Goal: Information Seeking & Learning: Learn about a topic

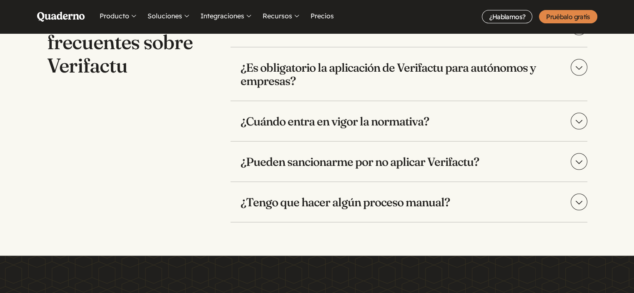
scroll to position [1750, 0]
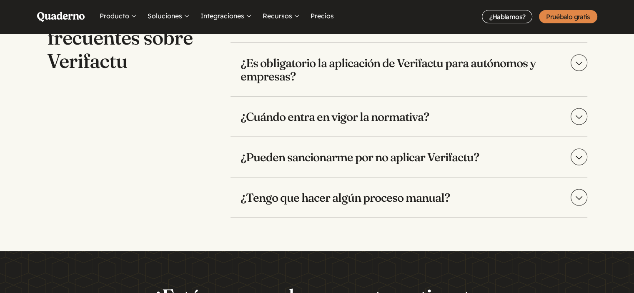
click at [265, 202] on h3 "¿Tengo que hacer algún proceso manual?" at bounding box center [408, 197] width 357 height 40
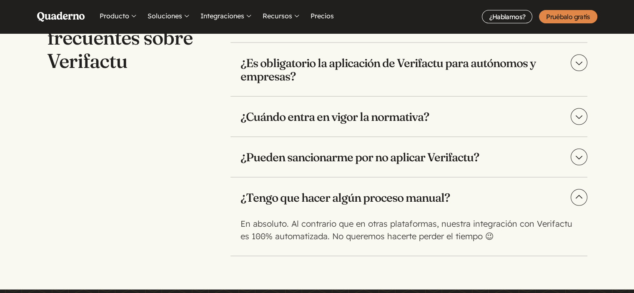
click at [255, 155] on h3 "¿Pueden sancionarme por no aplicar Verifactu?" at bounding box center [408, 157] width 357 height 40
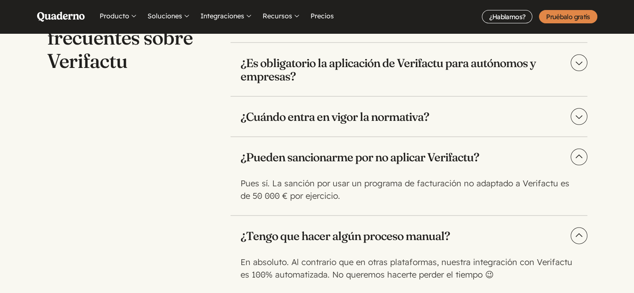
click at [254, 118] on h3 "¿Cuándo entra en vigor la normativa?" at bounding box center [408, 117] width 357 height 40
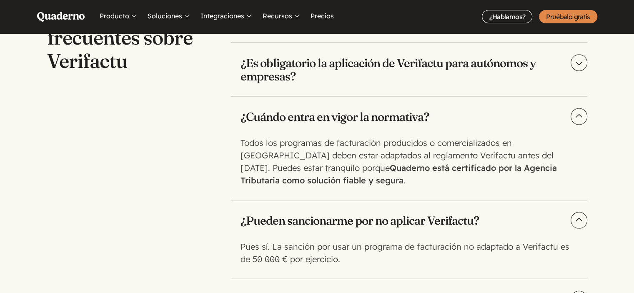
click at [260, 64] on h3 "¿Es obligatorio la aplicación de Verifactu para autónomos y empresas?" at bounding box center [408, 69] width 357 height 53
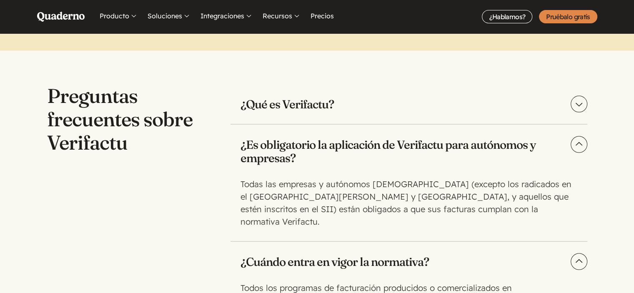
scroll to position [1666, 0]
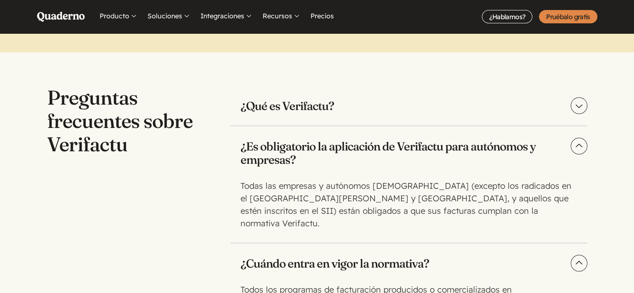
click at [259, 106] on h3 "¿Qué es Verifactu?" at bounding box center [408, 106] width 357 height 40
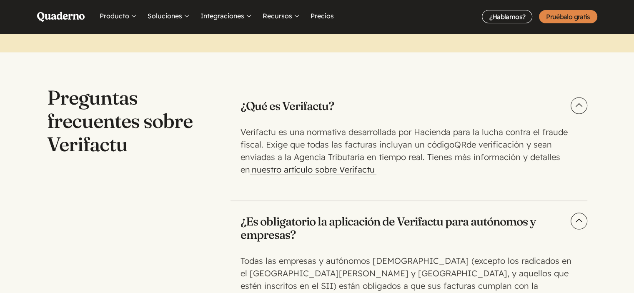
click at [65, 16] on use "Main menu" at bounding box center [60, 17] width 47 height 10
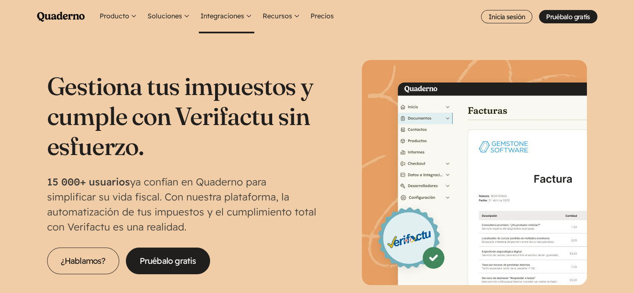
click at [229, 16] on button "Integraciones" at bounding box center [226, 16] width 55 height 33
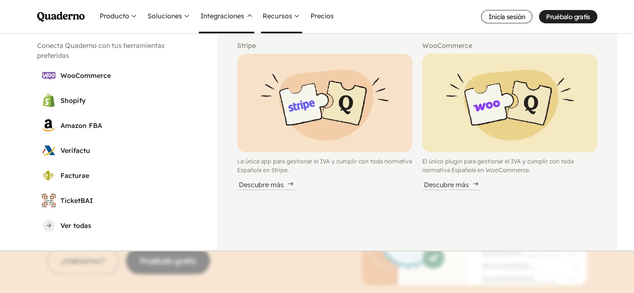
click at [271, 17] on button "Recursos" at bounding box center [281, 16] width 41 height 33
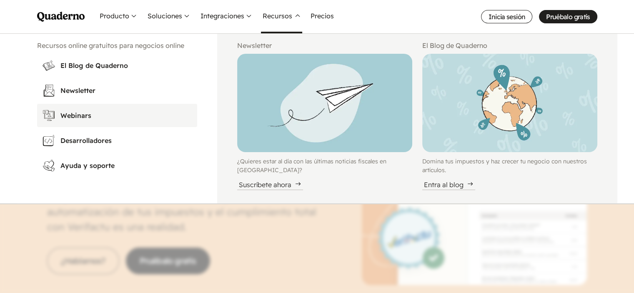
click at [78, 113] on h3 "Webinars" at bounding box center [126, 115] width 132 height 10
